Goal: Ask a question: Seek information or help from site administrators or community

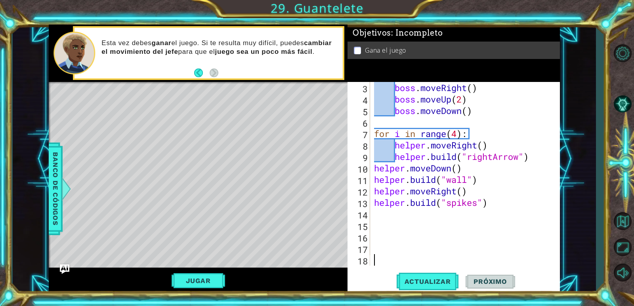
scroll to position [23, 0]
click at [428, 277] on button "Actualizar" at bounding box center [428, 281] width 62 height 21
click at [204, 282] on button "Jugar" at bounding box center [198, 280] width 53 height 15
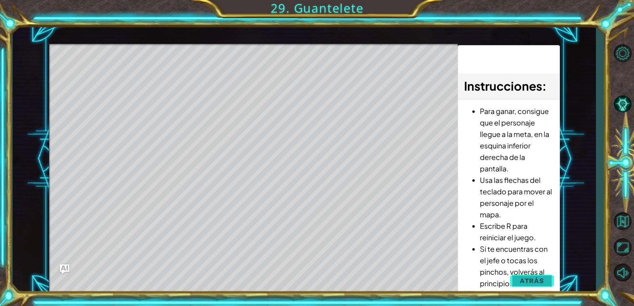
click at [550, 283] on button "Atrás" at bounding box center [532, 281] width 44 height 16
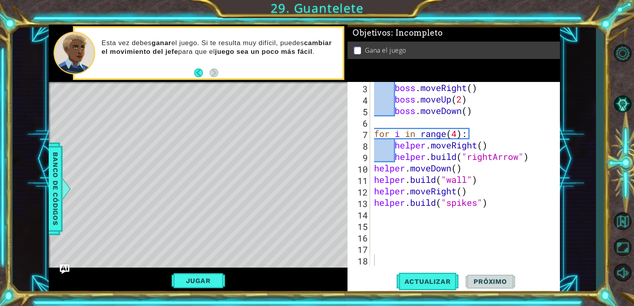
click at [501, 284] on span "Próximo" at bounding box center [490, 282] width 49 height 8
drag, startPoint x: 619, startPoint y: 107, endPoint x: 587, endPoint y: 118, distance: 34.1
click at [619, 107] on button "Pista IA" at bounding box center [622, 103] width 23 height 23
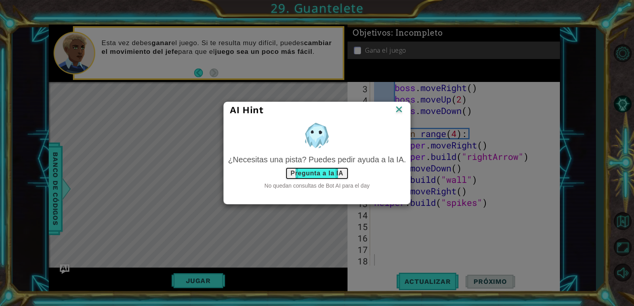
click at [314, 175] on button "Pregunta a la IA" at bounding box center [316, 173] width 63 height 13
